Goal: Find specific page/section: Find specific page/section

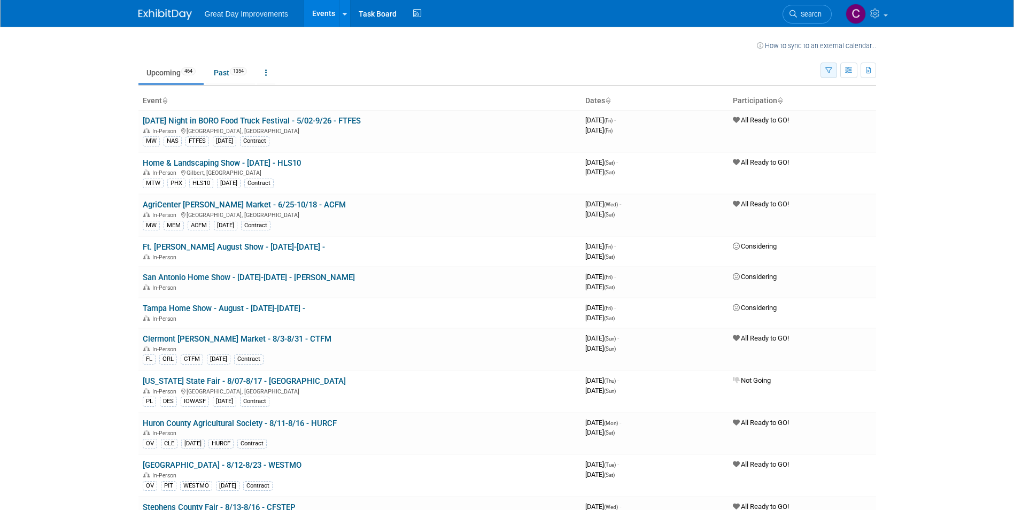
click at [828, 71] on icon "button" at bounding box center [829, 70] width 7 height 7
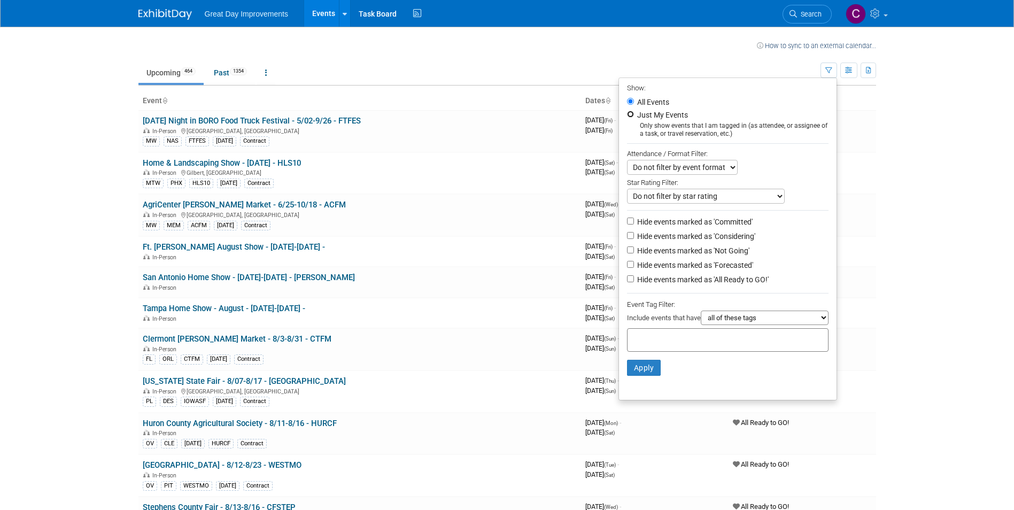
click at [627, 118] on input "Just My Events" at bounding box center [630, 114] width 7 height 7
radio input "true"
click at [638, 371] on button "Apply" at bounding box center [644, 368] width 34 height 16
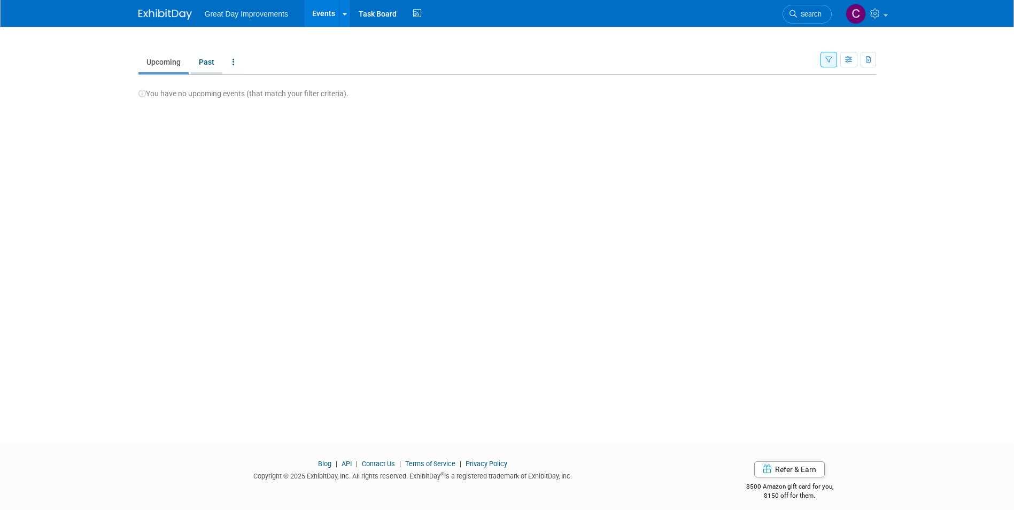
click at [211, 59] on link "Past" at bounding box center [207, 62] width 32 height 20
click at [182, 13] on img at bounding box center [164, 14] width 53 height 11
